Goal: Find specific page/section: Find specific page/section

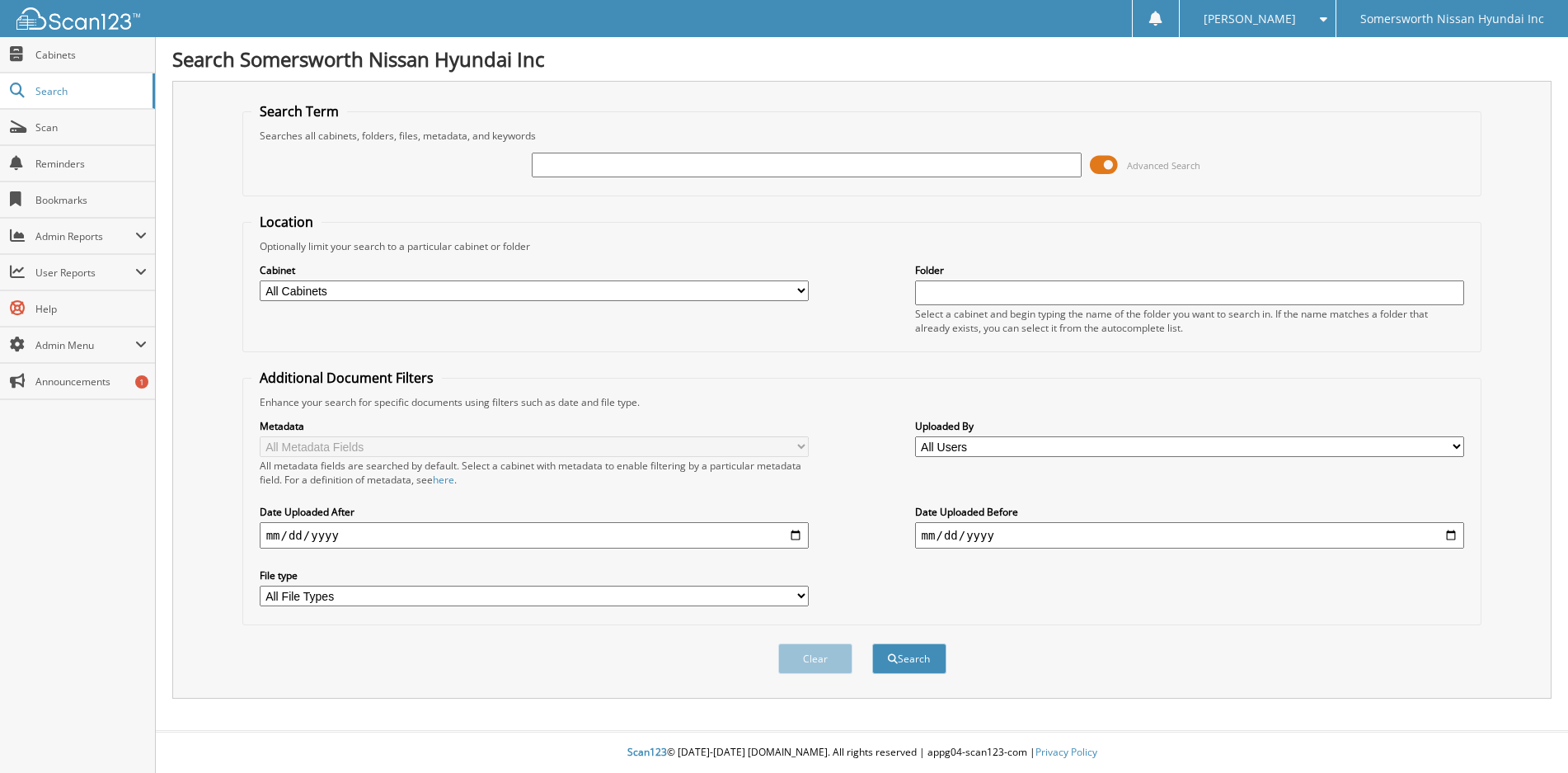
click at [666, 163] on input "text" at bounding box center [806, 165] width 550 height 25
type input "P5017"
click at [872, 643] on button "Search" at bounding box center [909, 658] width 74 height 31
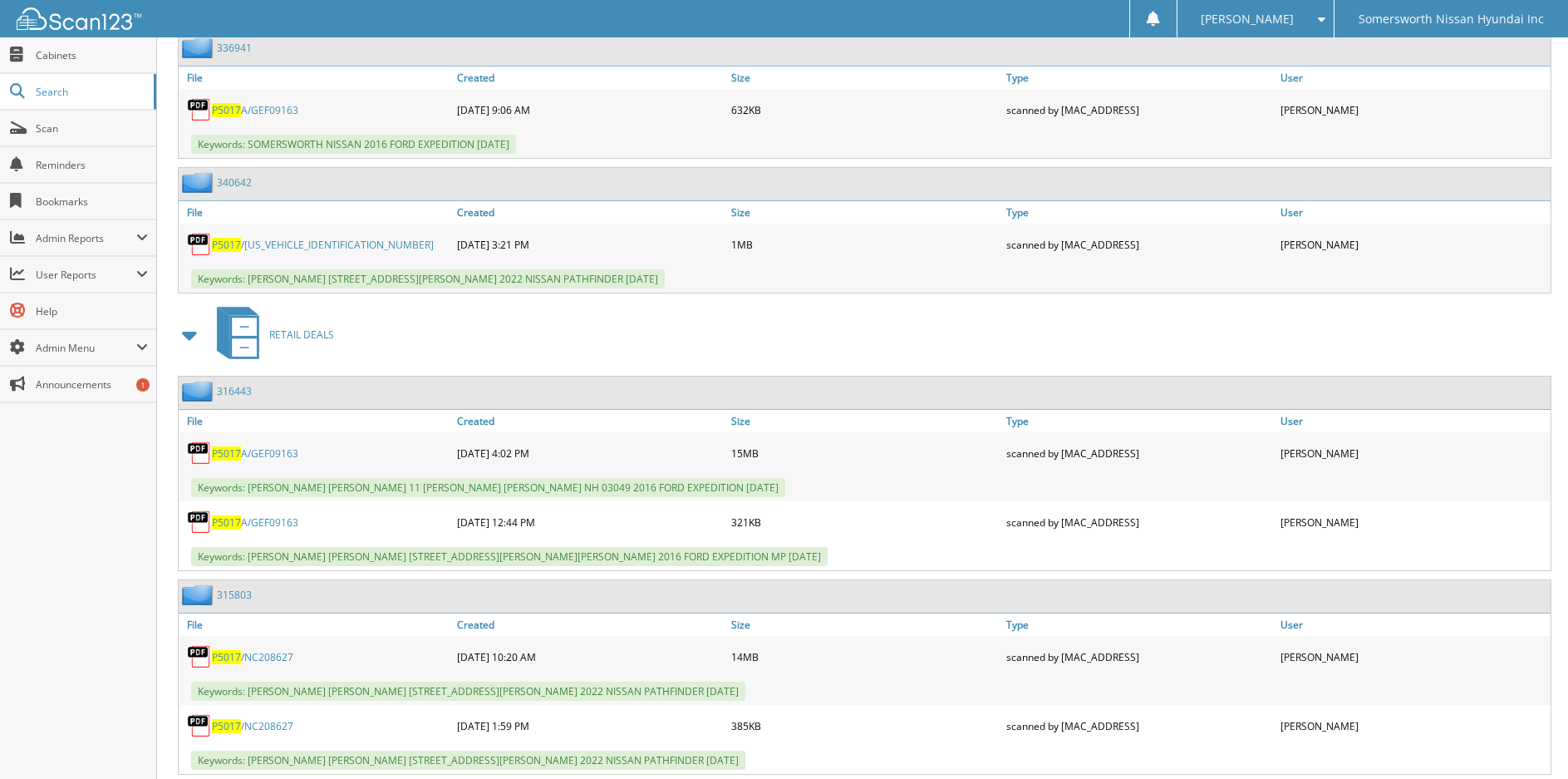
scroll to position [1875, 0]
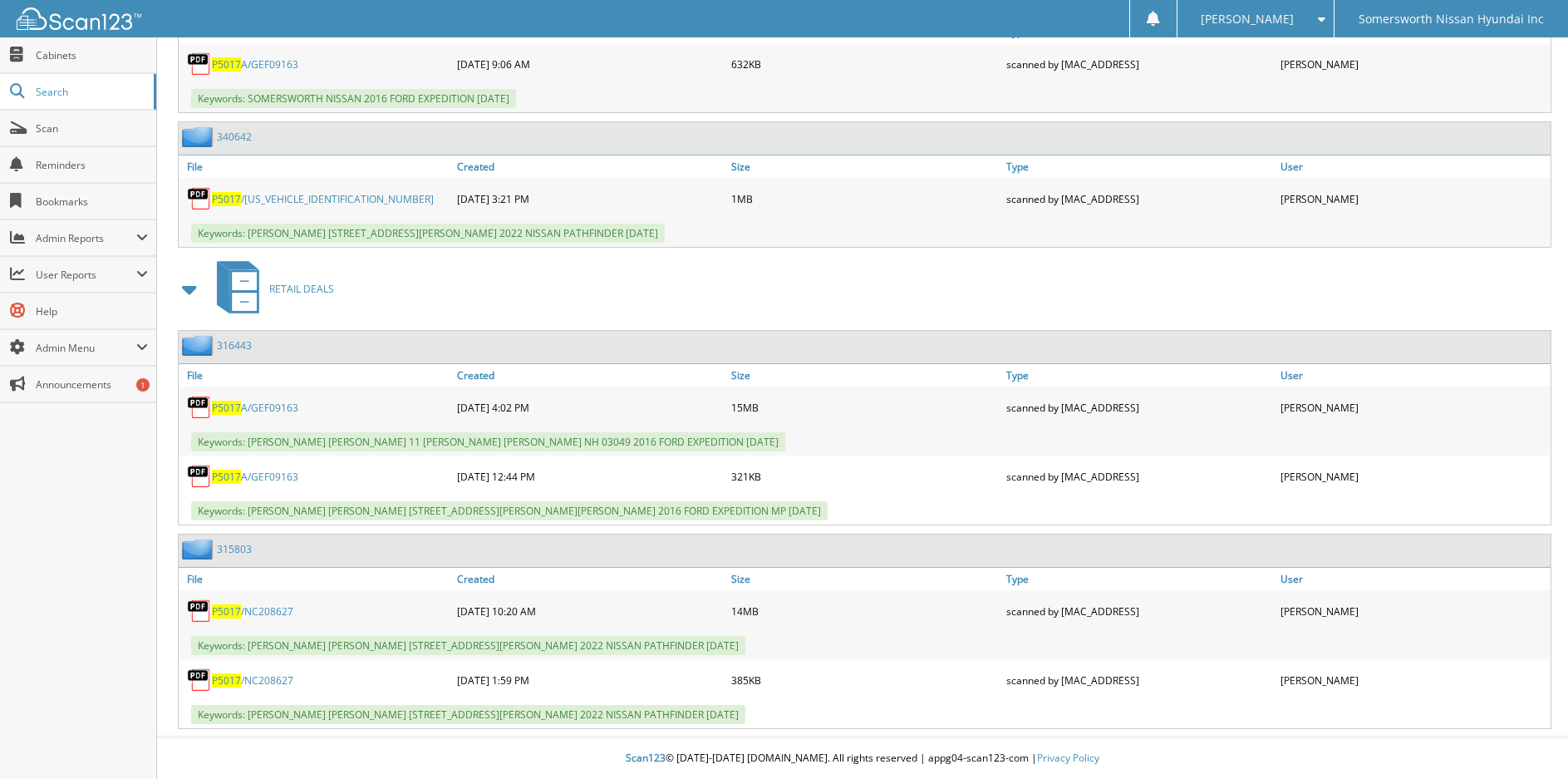
click at [238, 680] on span "P5017" at bounding box center [226, 680] width 29 height 14
click at [259, 612] on link "P5017 /NC208627" at bounding box center [252, 611] width 81 height 14
click at [233, 612] on span "P5017" at bounding box center [226, 611] width 29 height 14
